Goal: Browse casually: Explore the website without a specific task or goal

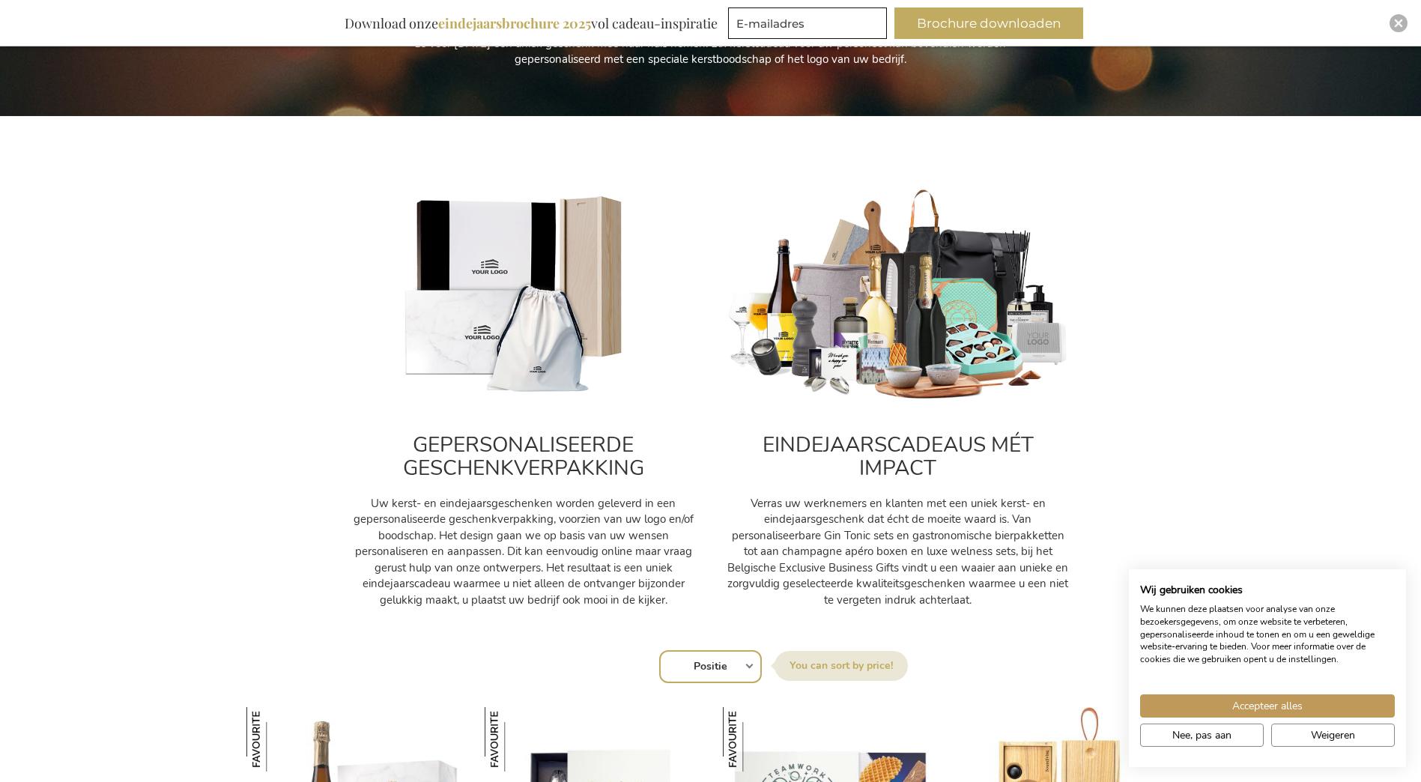
scroll to position [400, 0]
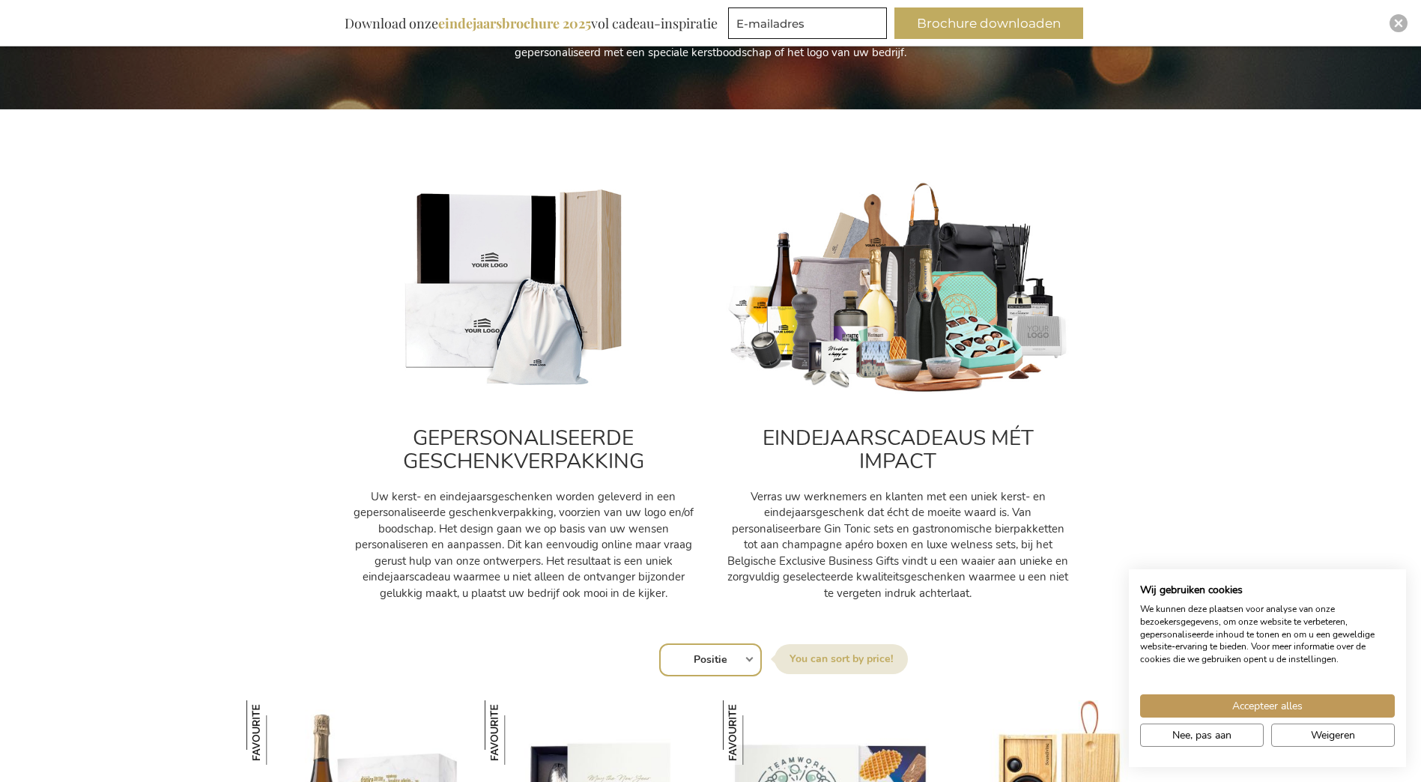
click at [845, 312] on img at bounding box center [898, 288] width 345 height 215
click at [881, 440] on h2 "EINDEJAARSCADEAUS MÉT IMPACT" at bounding box center [898, 450] width 345 height 46
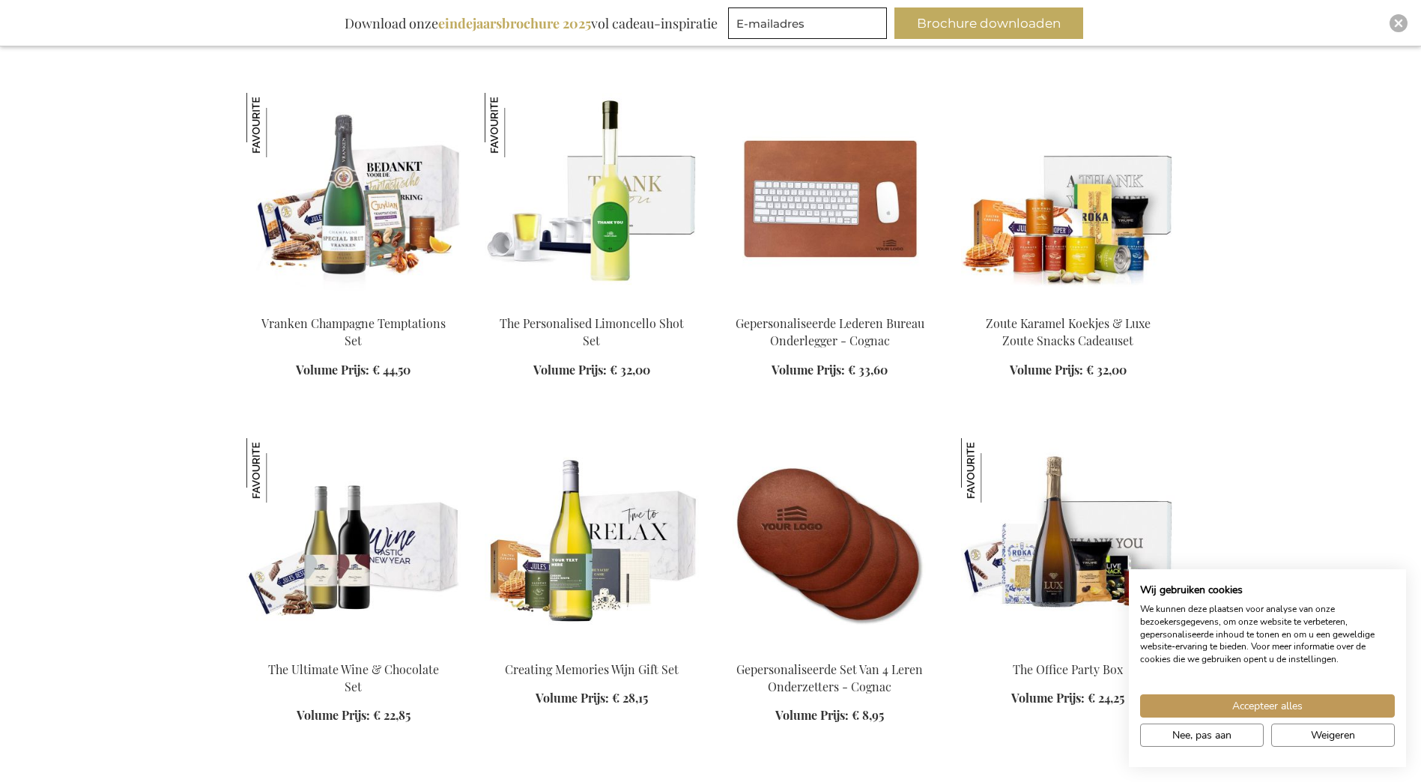
scroll to position [1705, 0]
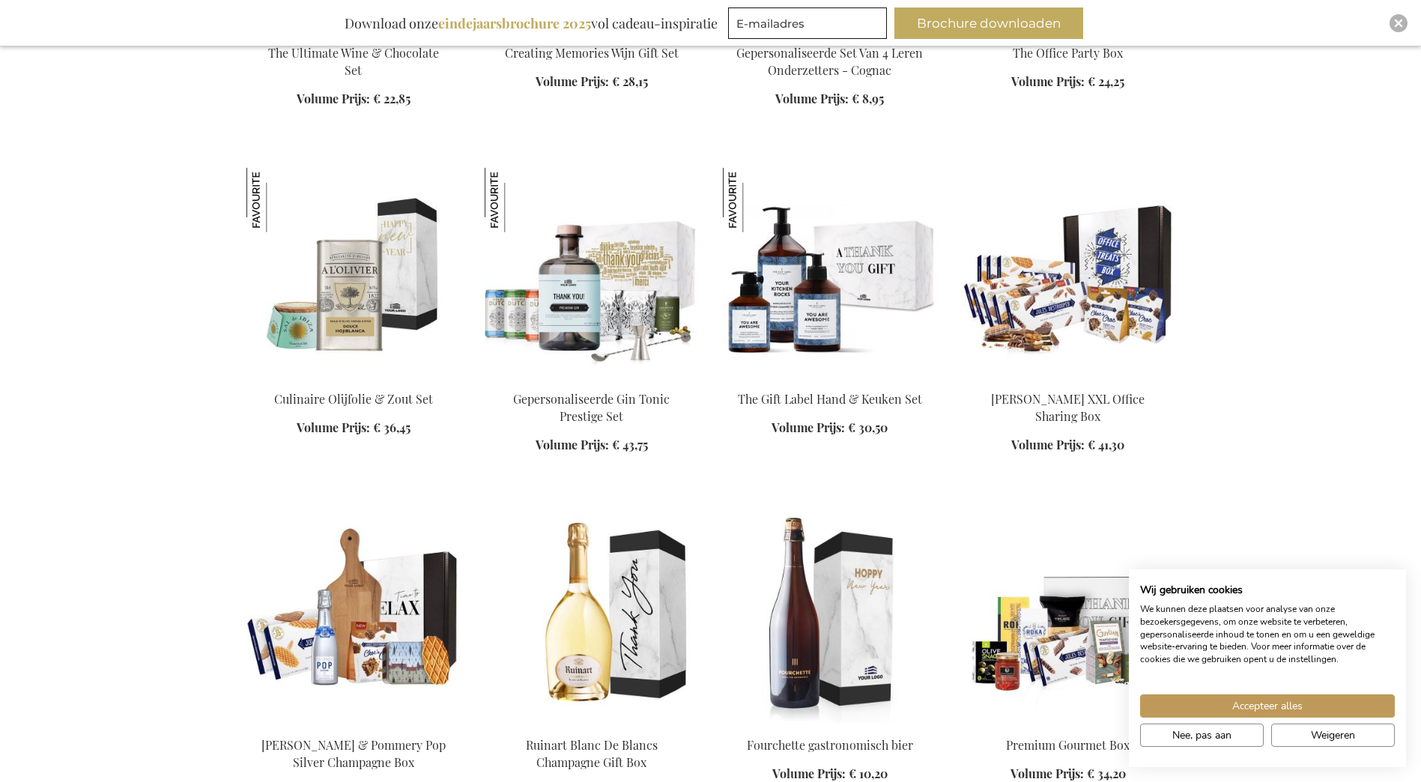
scroll to position [2334, 0]
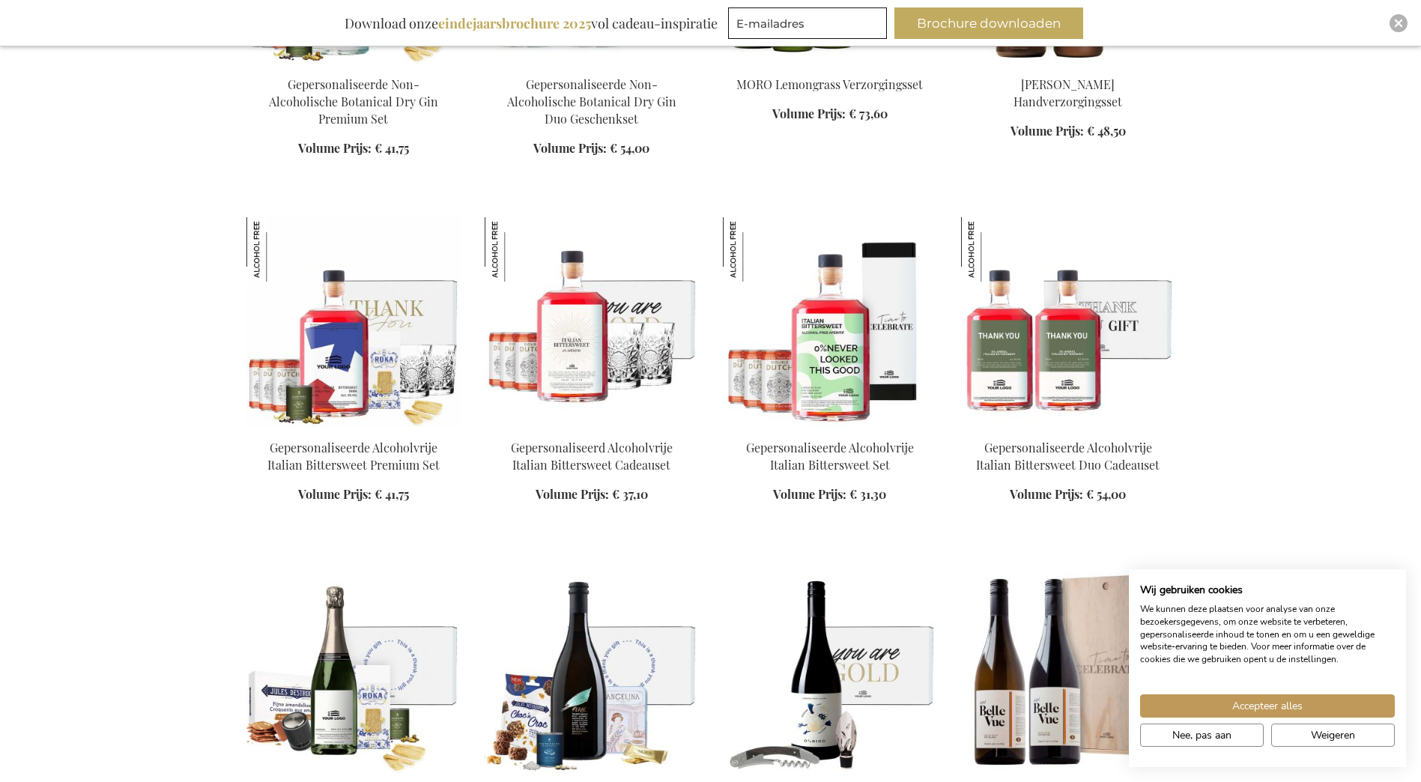
scroll to position [5399, 0]
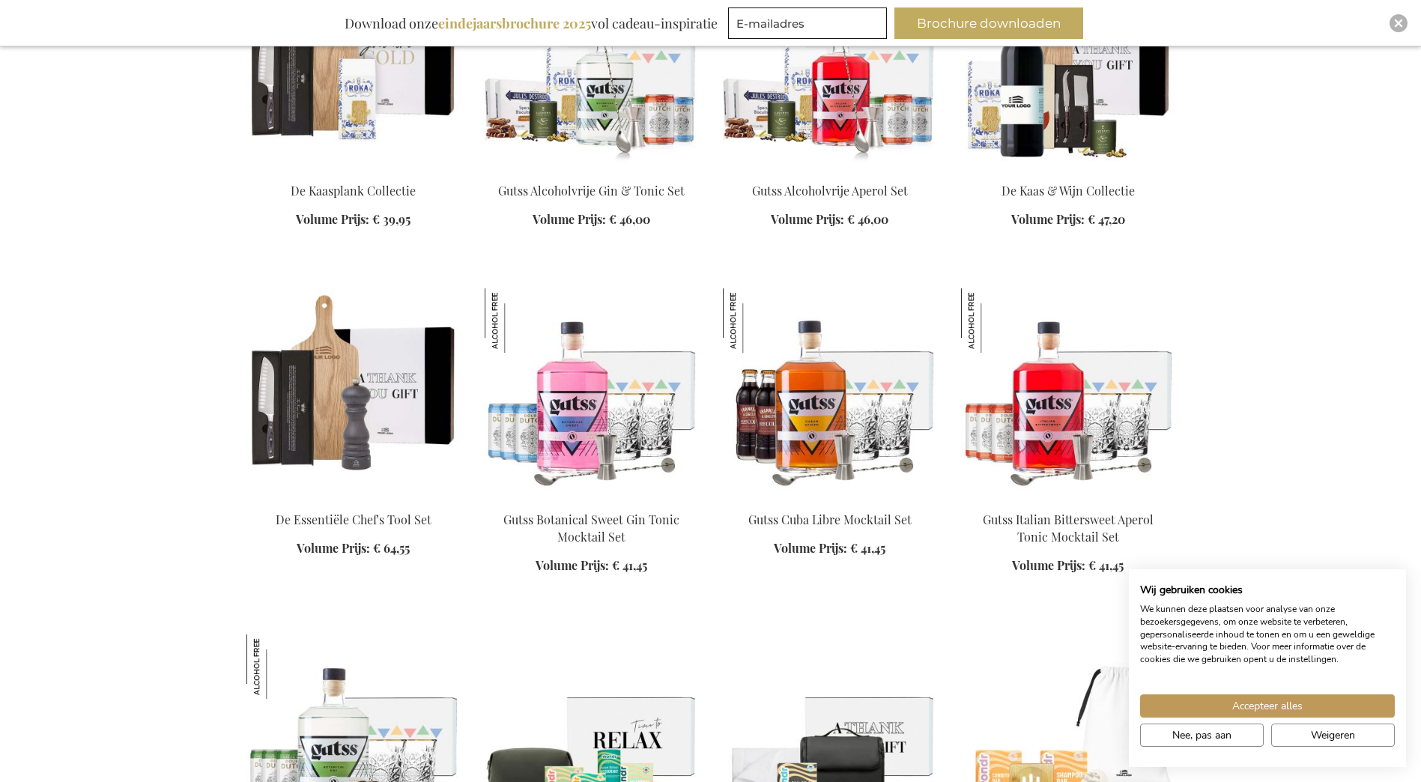
scroll to position [6692, 0]
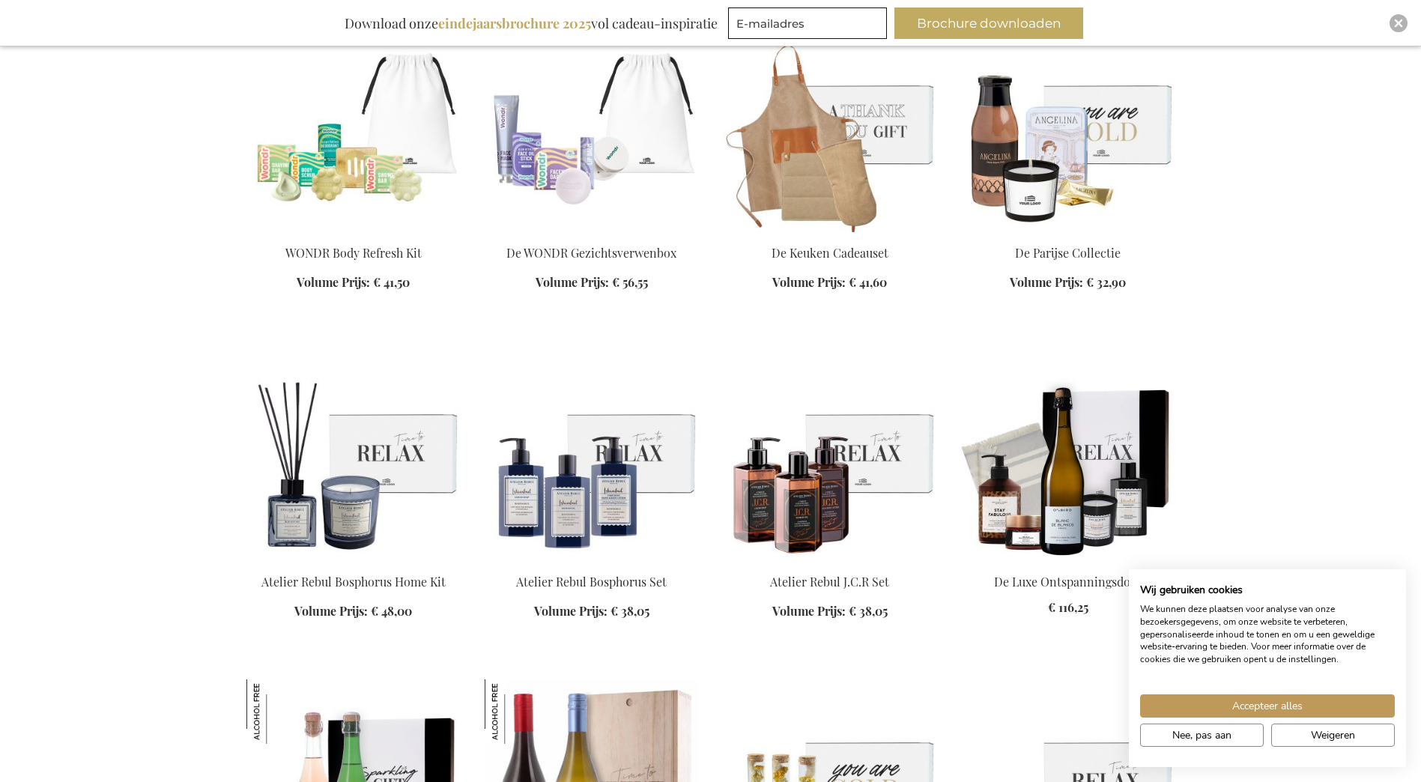
scroll to position [7650, 0]
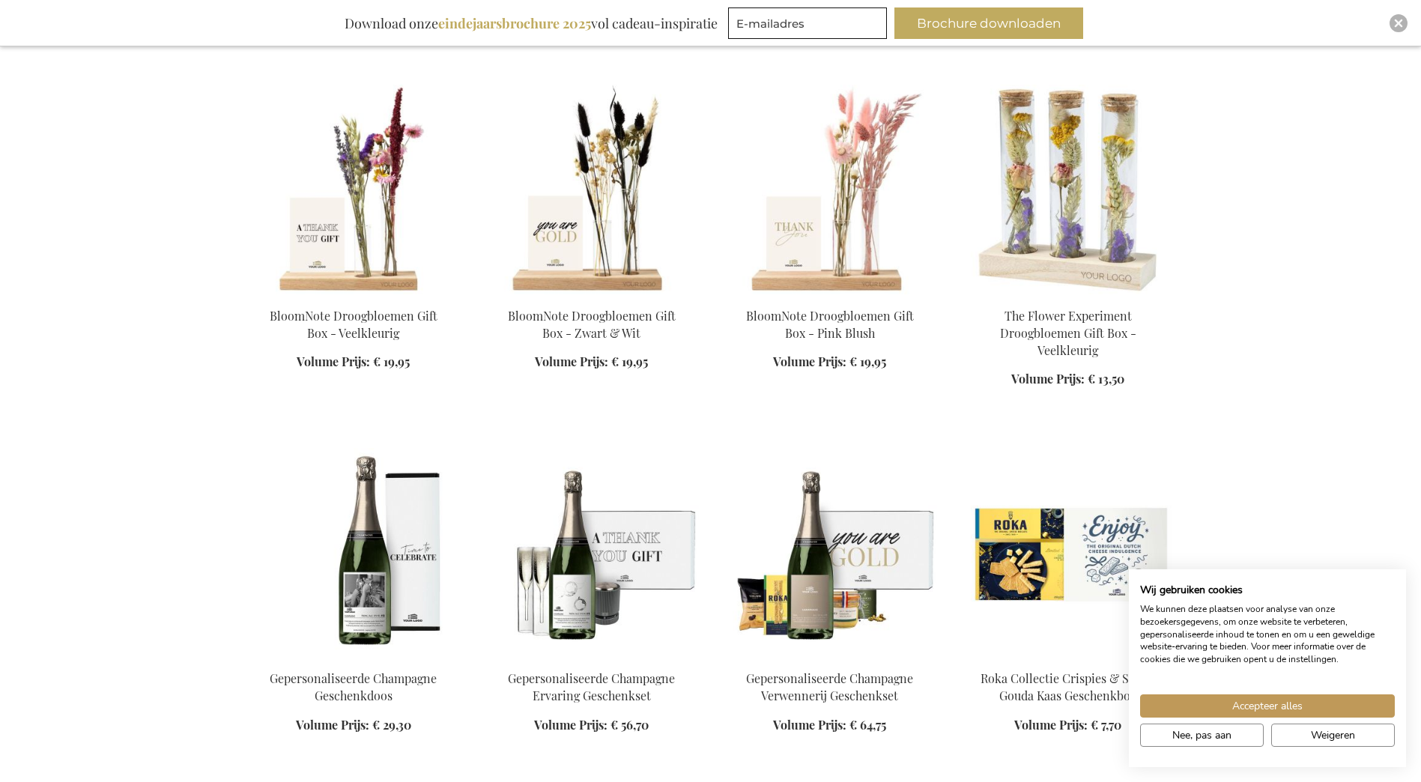
scroll to position [8939, 0]
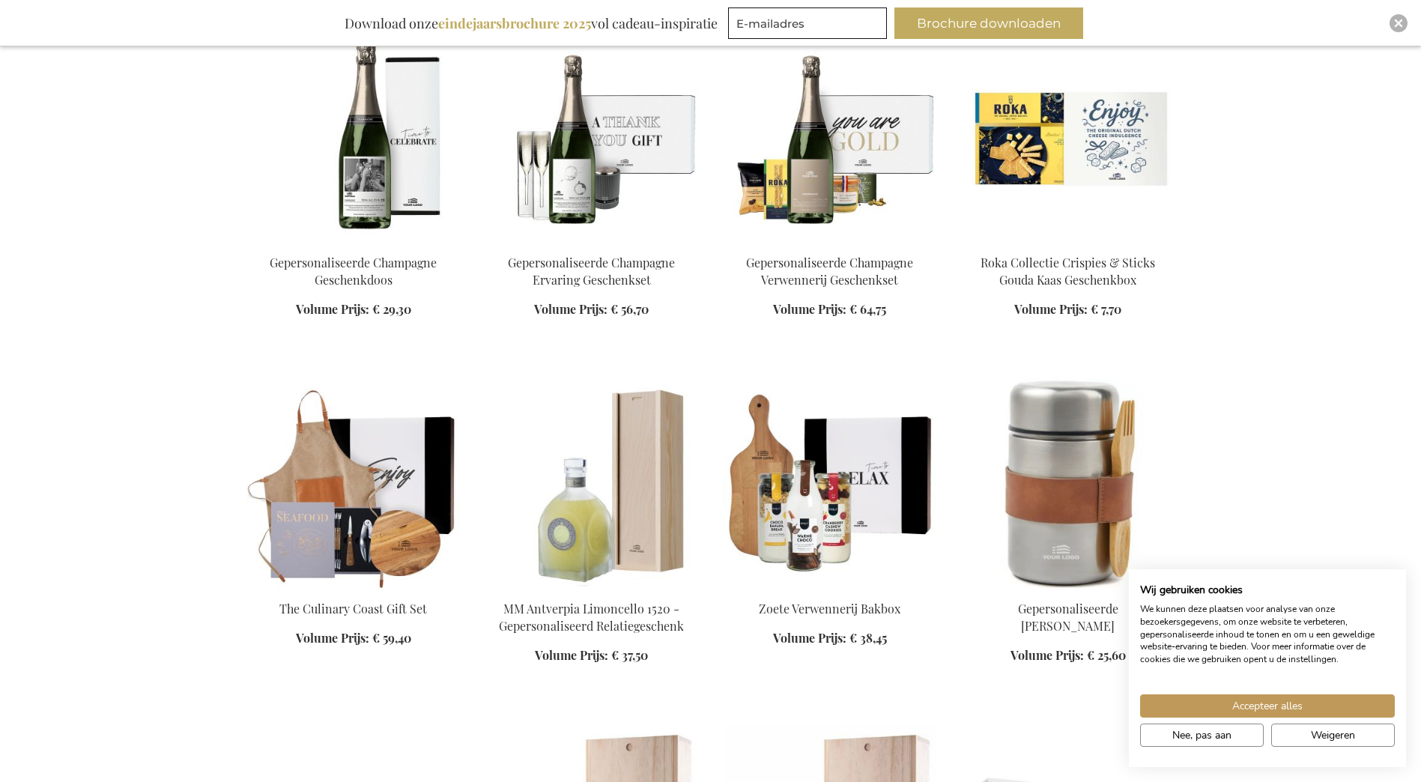
scroll to position [9355, 0]
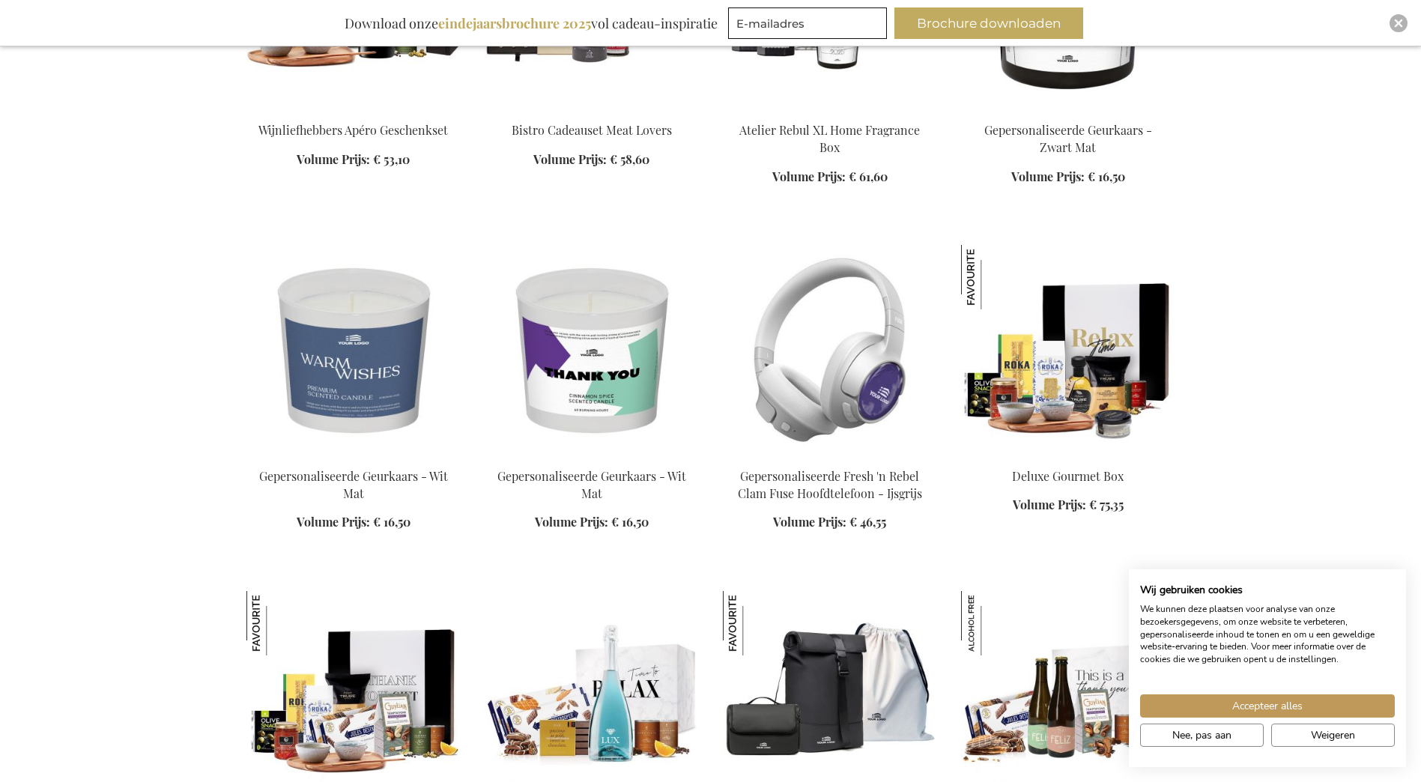
scroll to position [12272, 0]
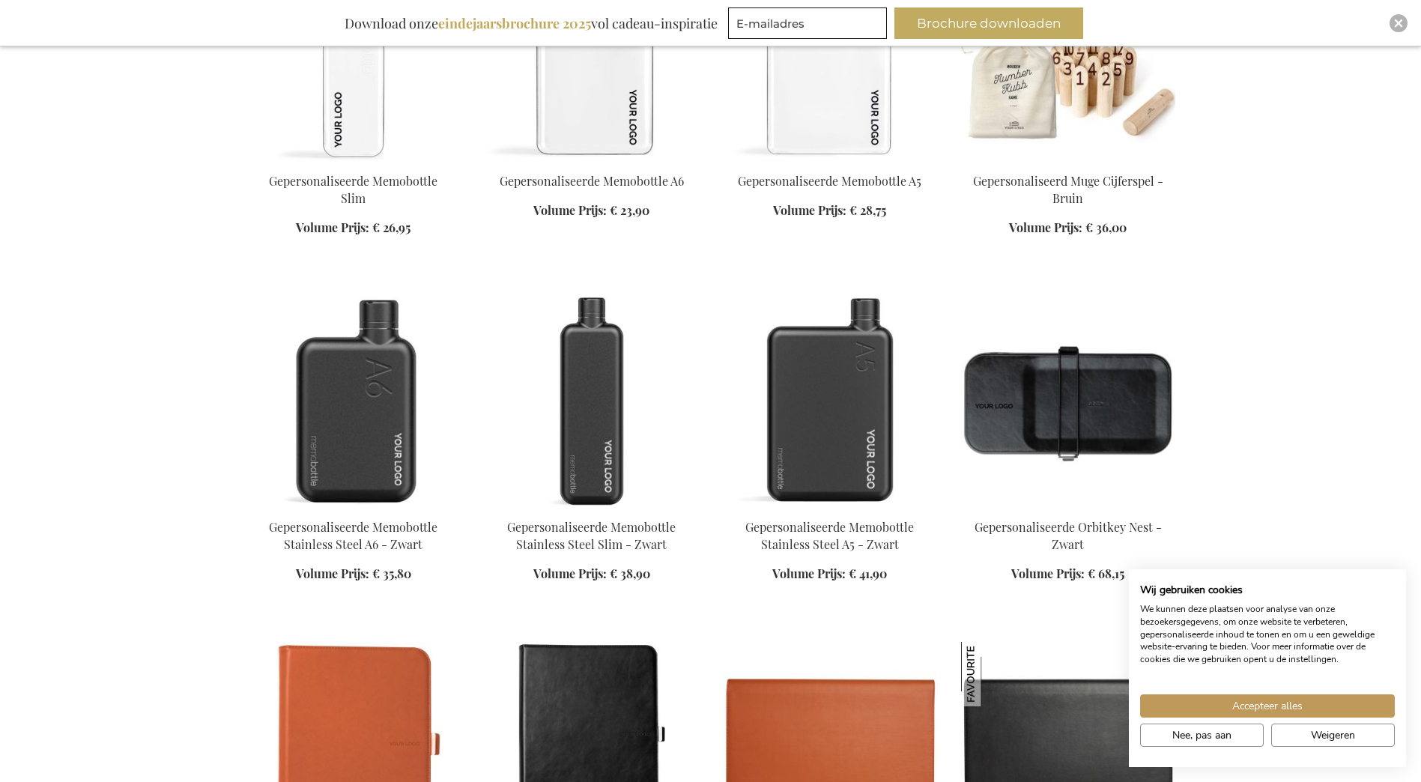
scroll to position [13952, 0]
